Goal: Task Accomplishment & Management: Use online tool/utility

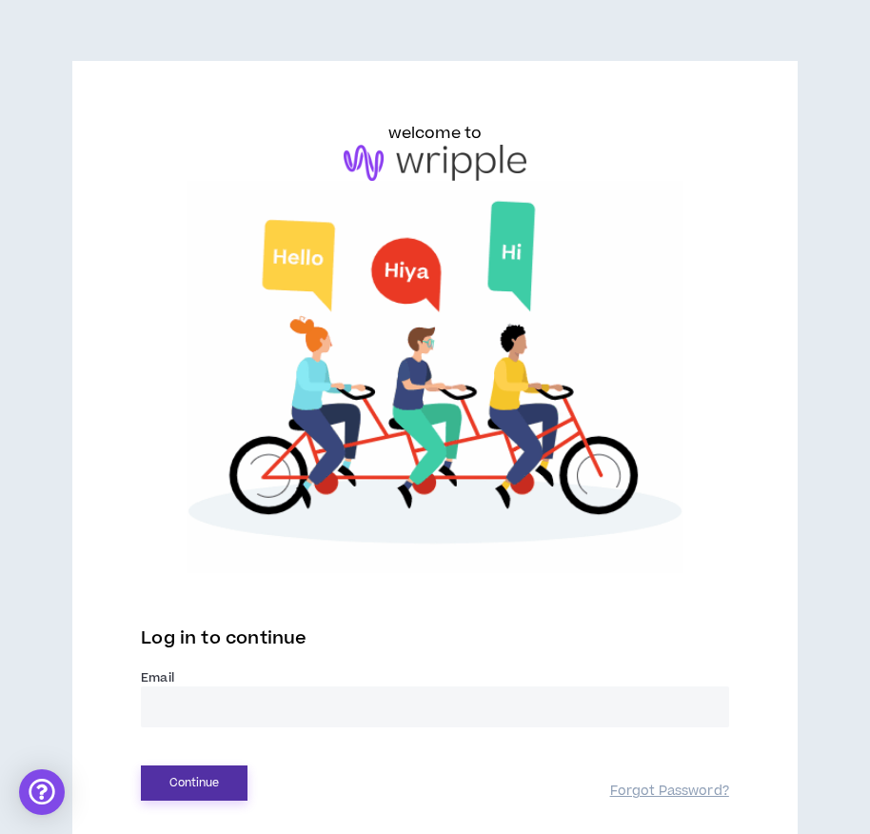
click at [208, 793] on button "Continue" at bounding box center [194, 783] width 107 height 35
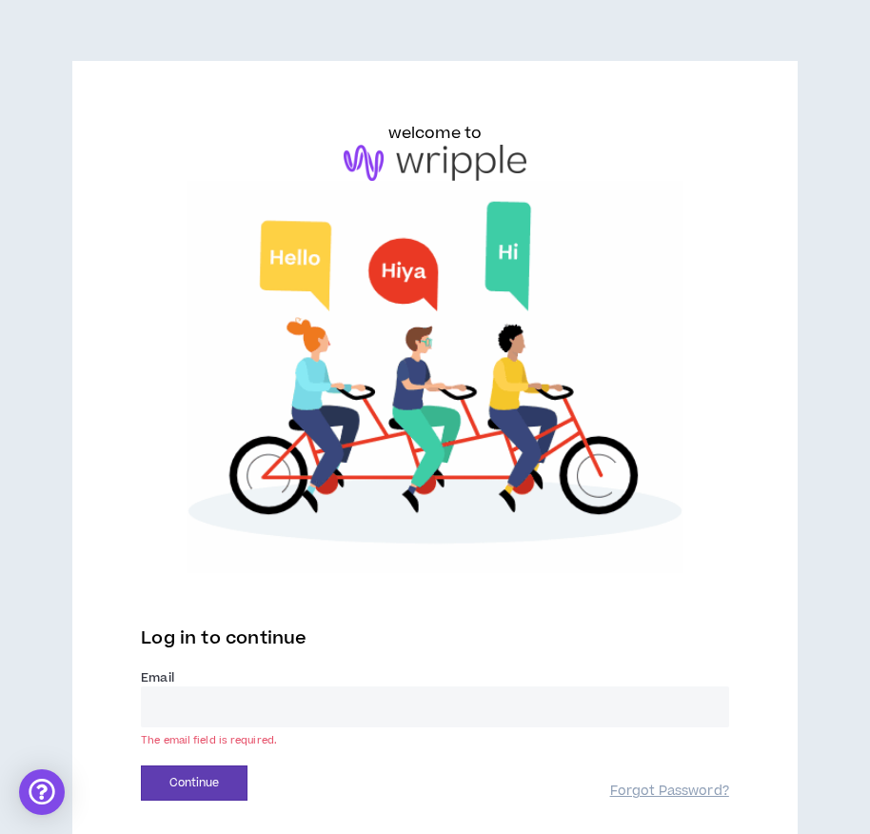
click at [200, 663] on div "Log in to continue" at bounding box center [435, 644] width 588 height 50
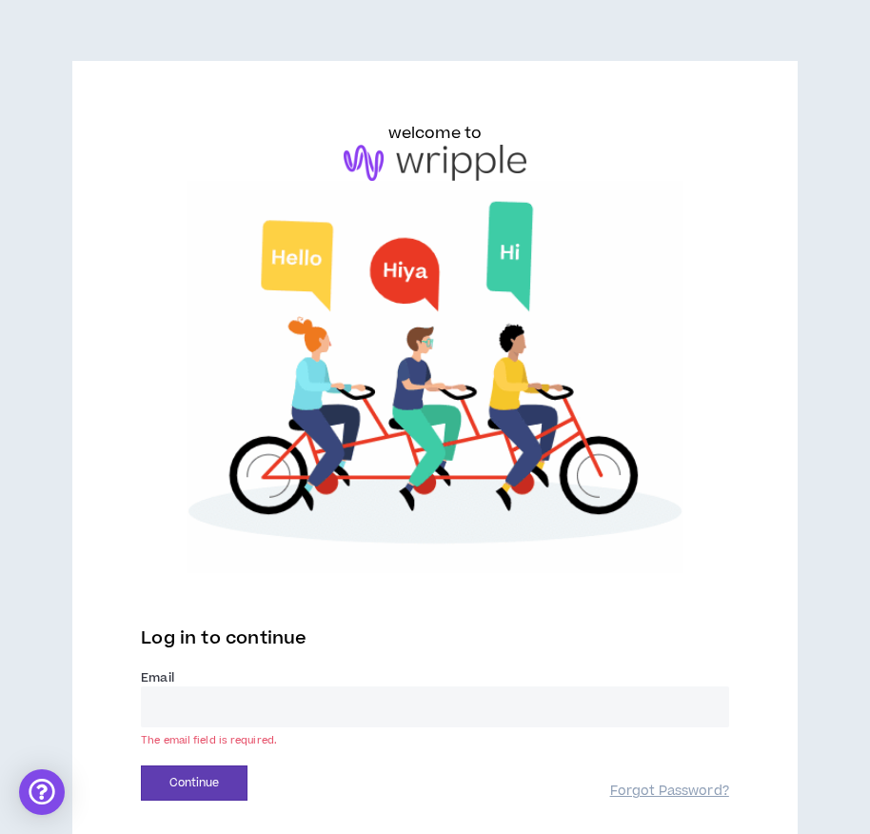
click at [175, 691] on input "email" at bounding box center [435, 707] width 588 height 41
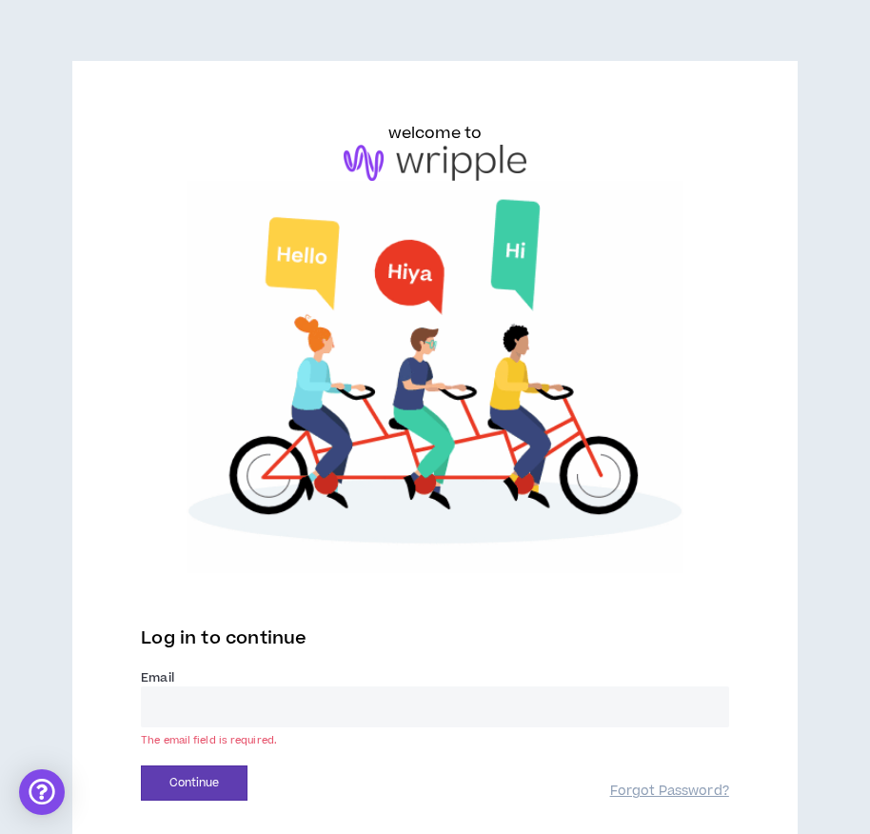
type input "**********"
click at [219, 785] on button "Continue" at bounding box center [194, 783] width 107 height 35
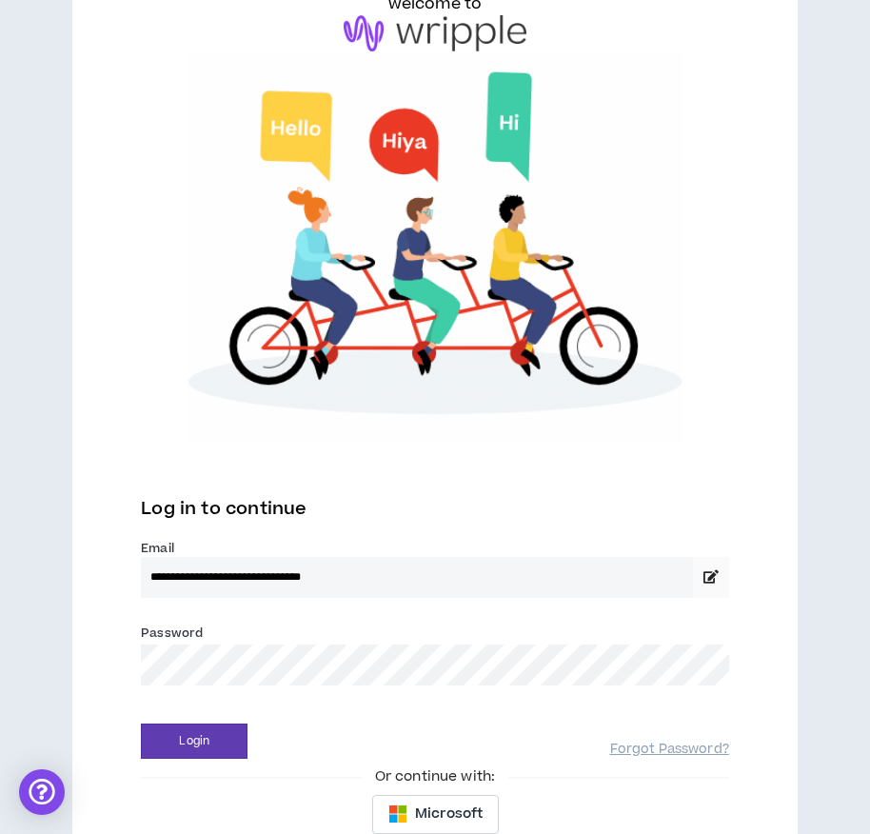
scroll to position [278, 0]
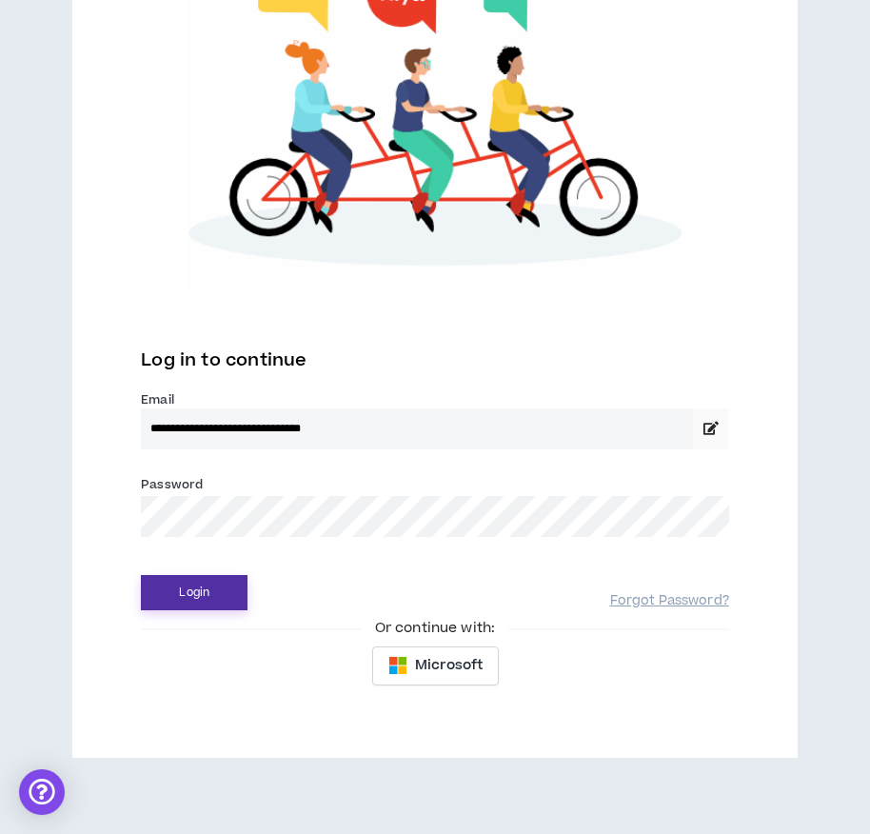
click at [193, 602] on button "Login" at bounding box center [194, 592] width 107 height 35
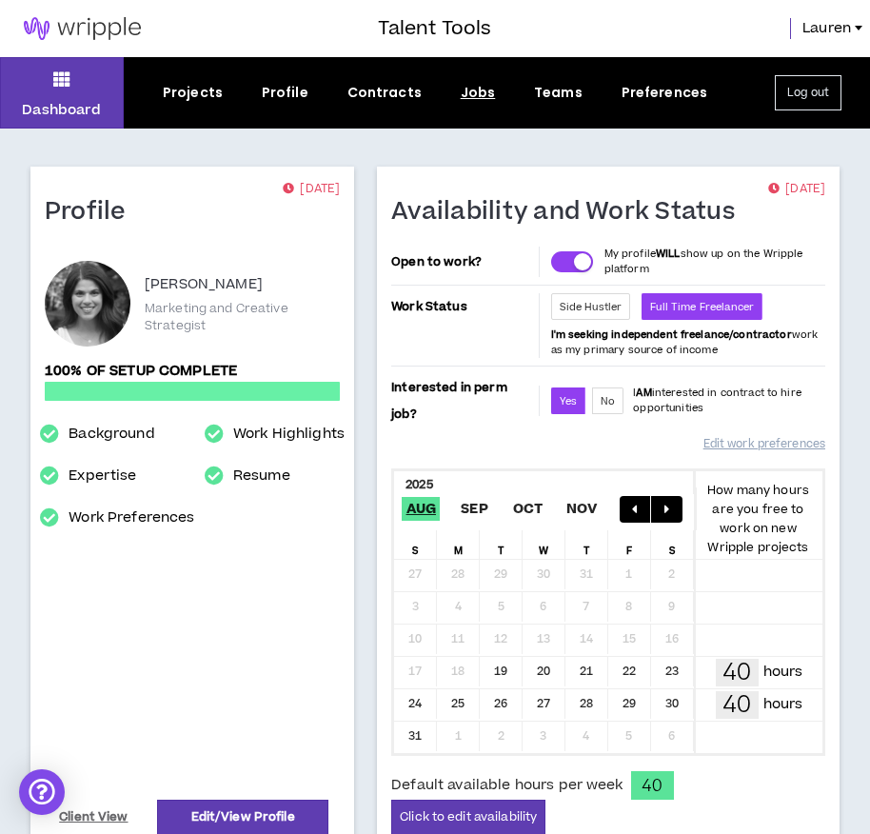
click at [462, 93] on div "Jobs" at bounding box center [478, 93] width 35 height 20
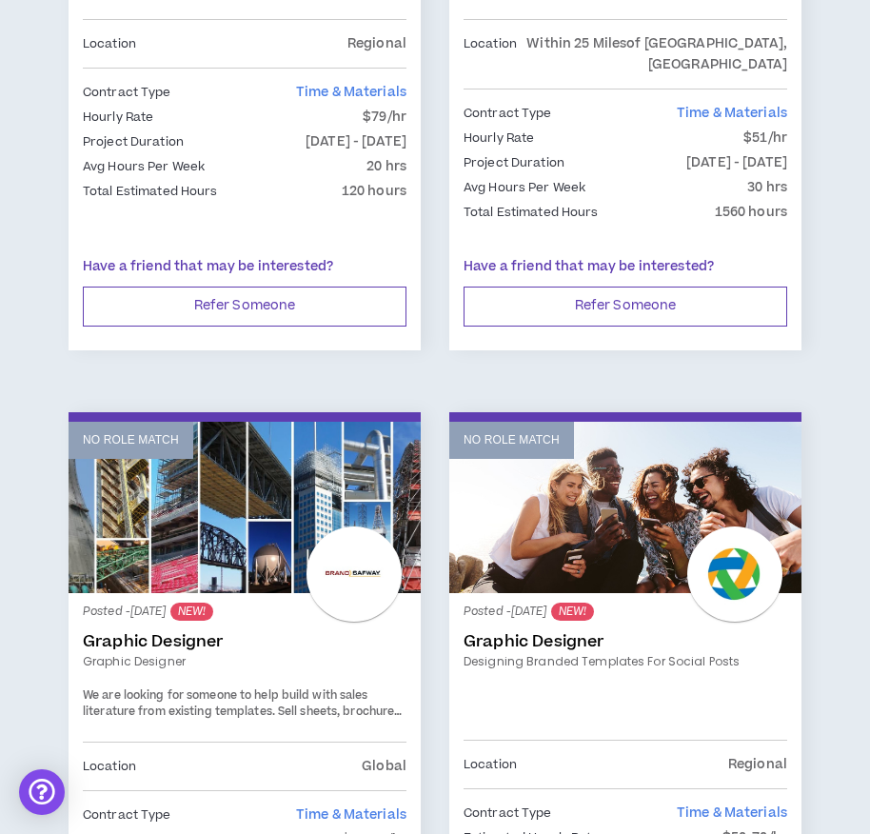
scroll to position [2800, 0]
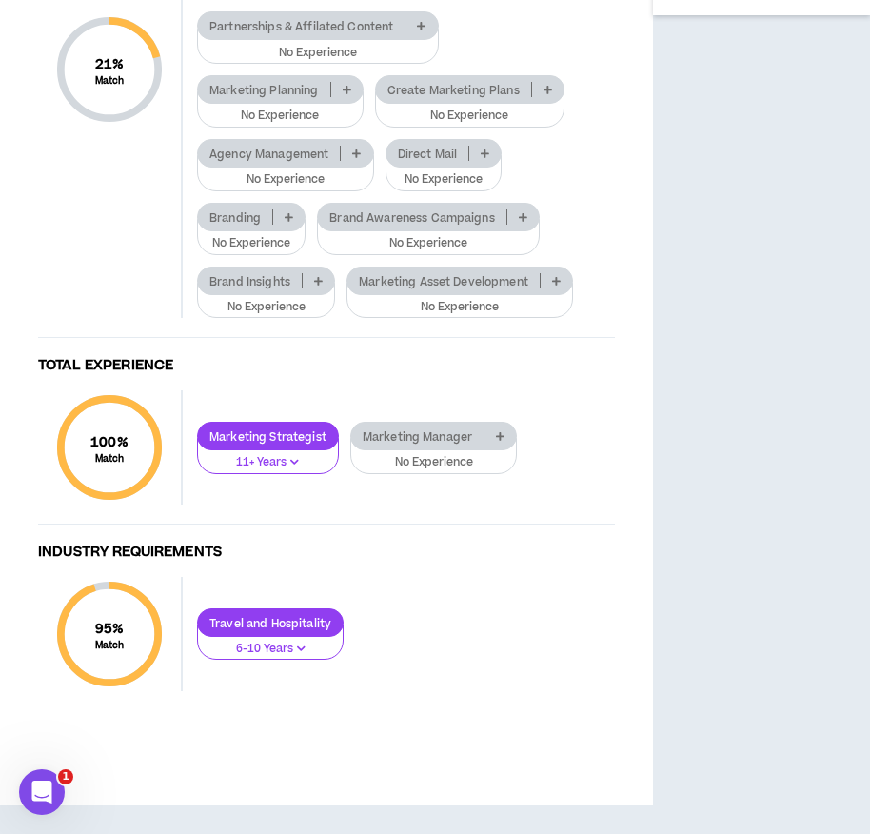
scroll to position [1629, 0]
